Goal: Find specific page/section: Find specific page/section

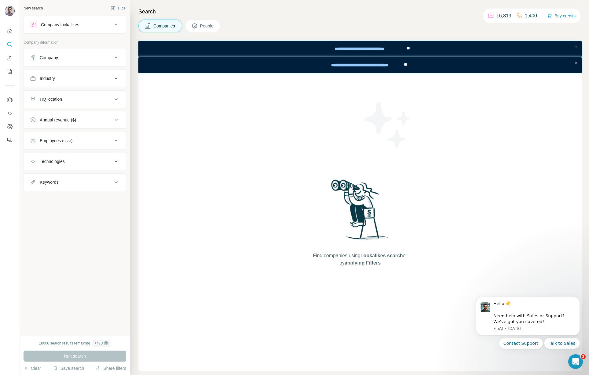
click at [202, 27] on span "People" at bounding box center [207, 26] width 14 height 6
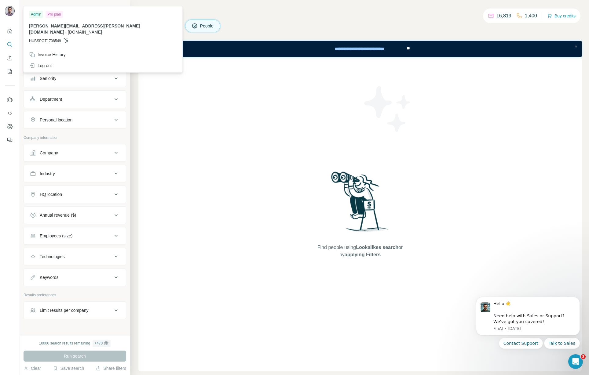
click at [8, 10] on img at bounding box center [10, 11] width 10 height 10
click at [168, 96] on div "Find people using Lookalikes search or by applying Filters" at bounding box center [359, 214] width 443 height 315
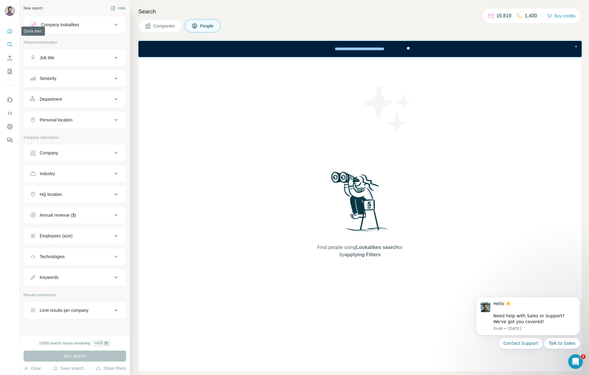
click at [9, 31] on icon "Quick start" at bounding box center [10, 31] width 5 height 5
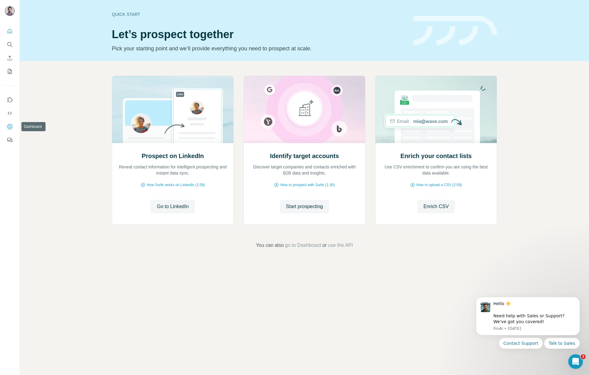
click at [11, 126] on icon "Dashboard" at bounding box center [10, 127] width 6 height 6
